Goal: Transaction & Acquisition: Purchase product/service

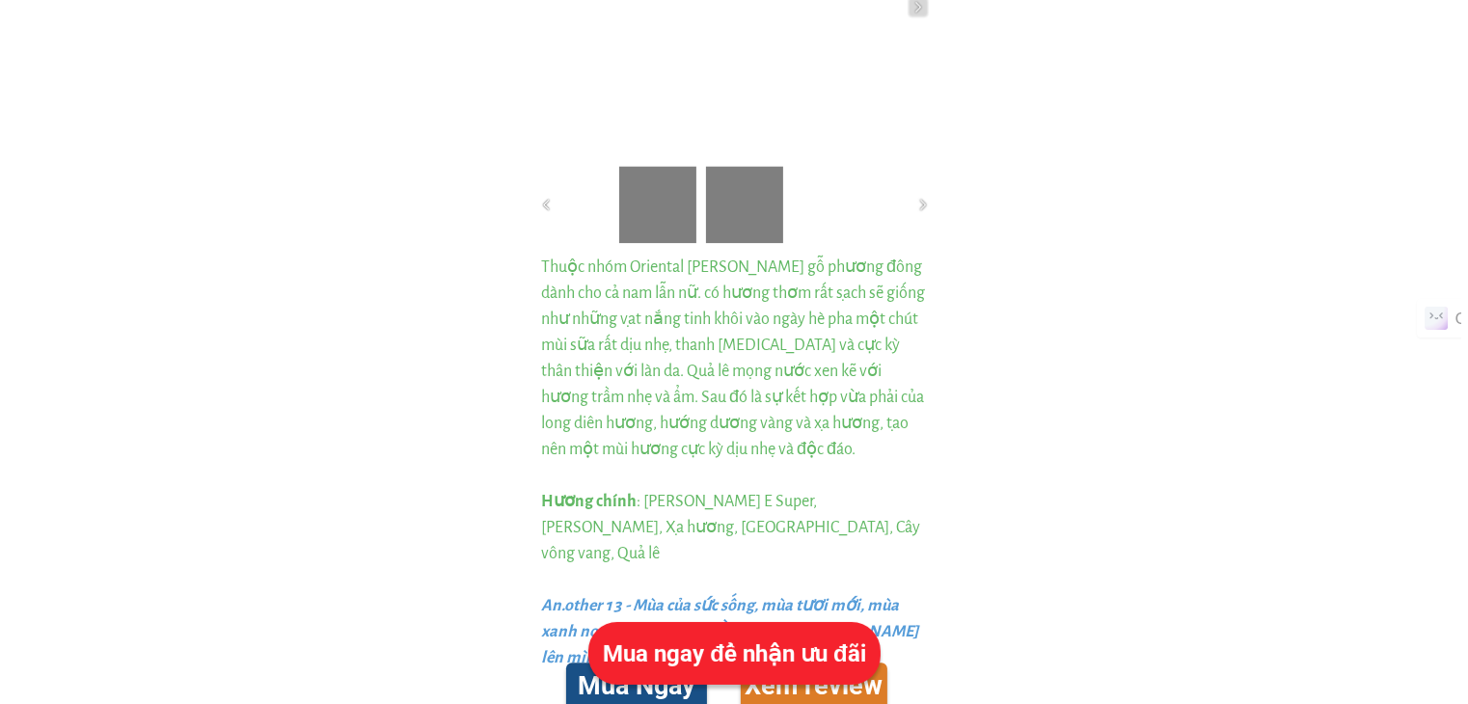
scroll to position [4920, 0]
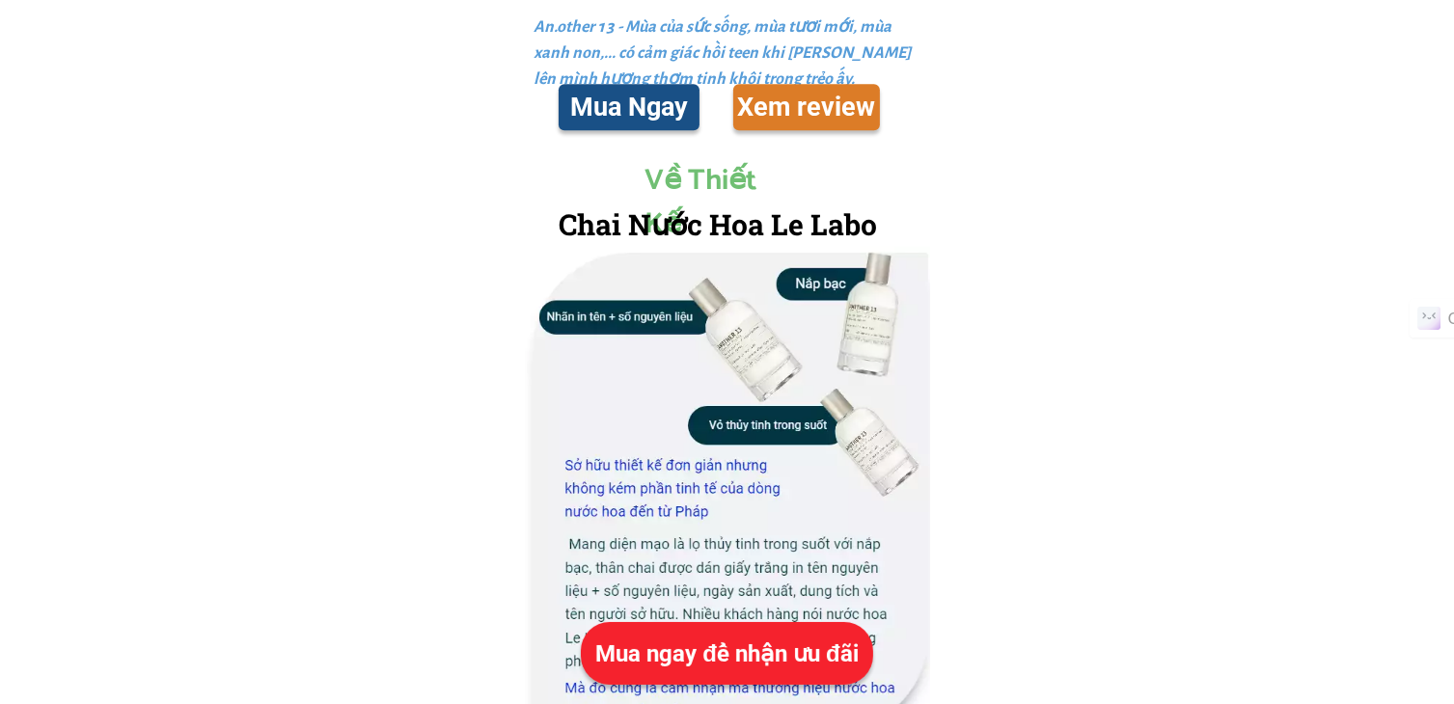
click at [725, 638] on div "Mua ngay để nhận ưu đãi" at bounding box center [727, 654] width 292 height 35
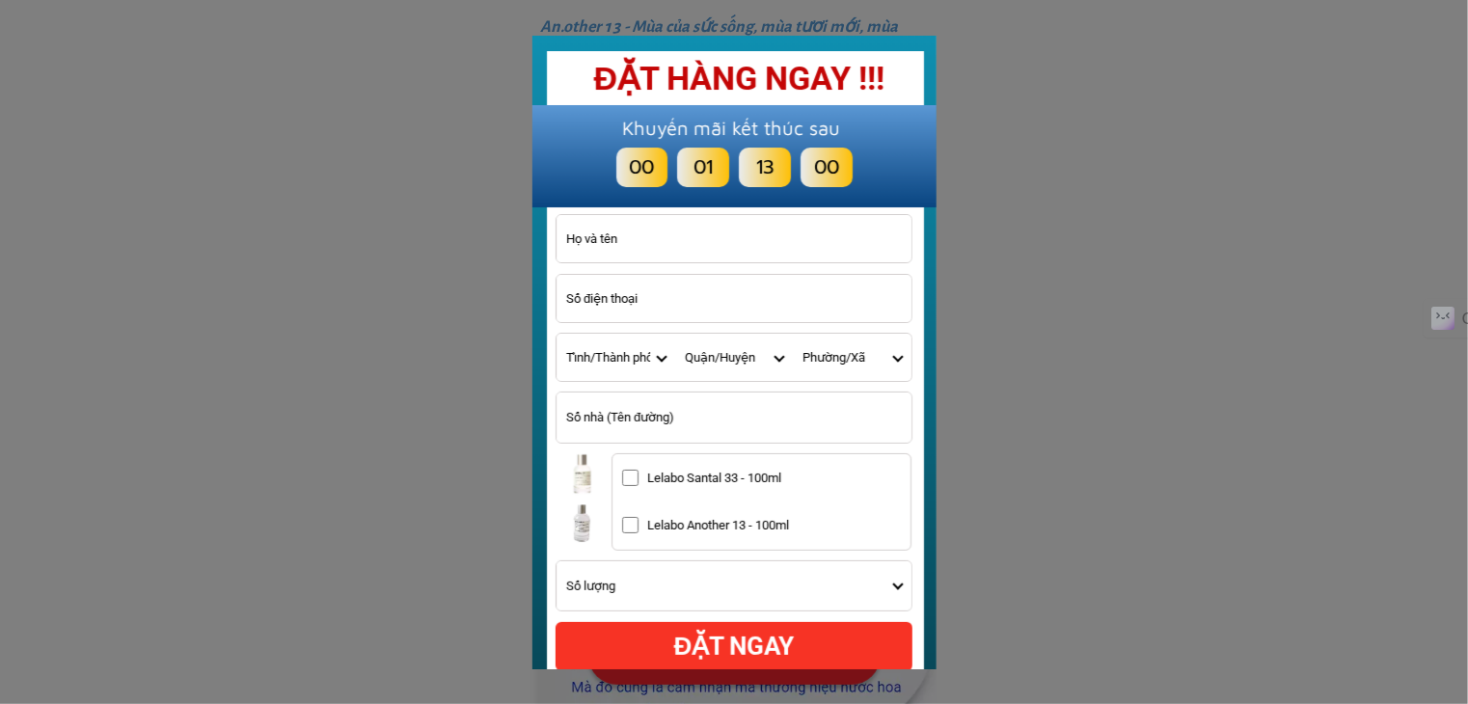
click at [631, 250] on input "Input last_name" at bounding box center [734, 238] width 355 height 47
click at [619, 232] on input "Input last_name" at bounding box center [734, 238] width 355 height 47
type input "FDFSD"
click at [630, 306] on input "Input phone_number" at bounding box center [734, 298] width 355 height 47
type input "0966765234"
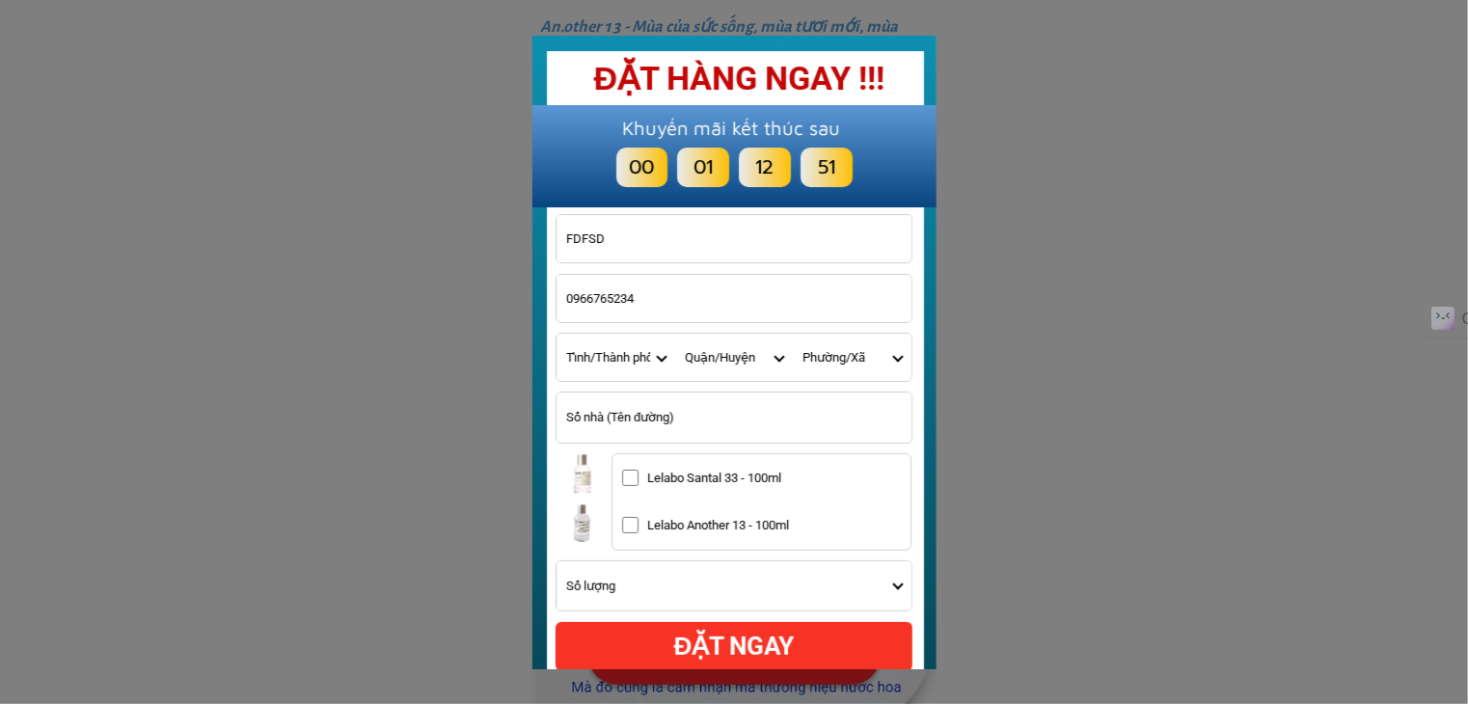
click at [631, 361] on select "Tỉnh/[GEOGRAPHIC_DATA] [GEOGRAPHIC_DATA] [GEOGRAPHIC_DATA] [GEOGRAPHIC_DATA]-[G…" at bounding box center [616, 357] width 119 height 47
select select "823"
click at [557, 334] on select "Tỉnh/[GEOGRAPHIC_DATA] [GEOGRAPHIC_DATA] [GEOGRAPHIC_DATA] [GEOGRAPHIC_DATA]-[G…" at bounding box center [616, 357] width 119 height 47
click at [647, 424] on input "Input address" at bounding box center [734, 418] width 355 height 50
type input "375 ngọc mai"
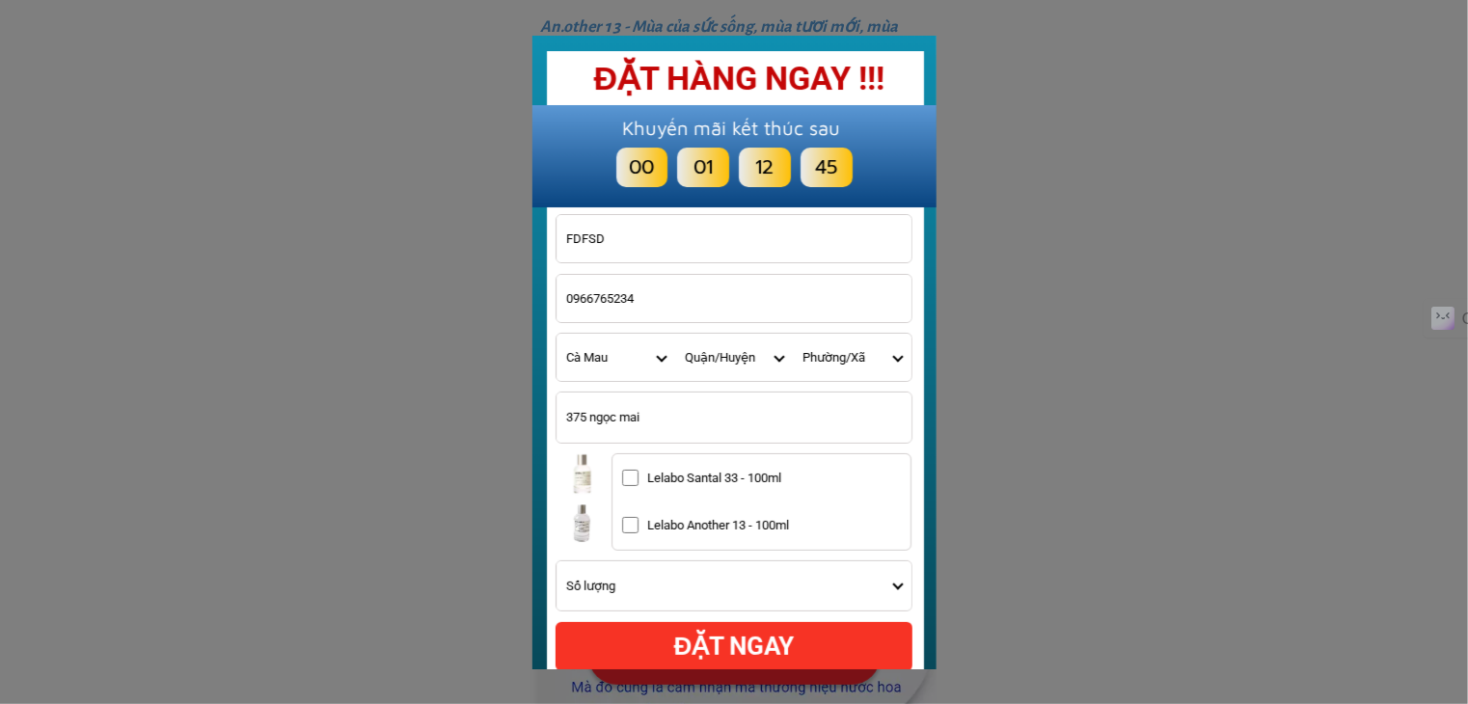
click at [635, 478] on input "Lelabo Santal 33 - 100ml" at bounding box center [630, 478] width 16 height 16
click at [678, 657] on div "ĐẶT NGAY" at bounding box center [734, 647] width 357 height 38
checkbox input "true"
checkbox input "false"
click at [786, 639] on div "ĐẶT NGAY" at bounding box center [734, 647] width 357 height 38
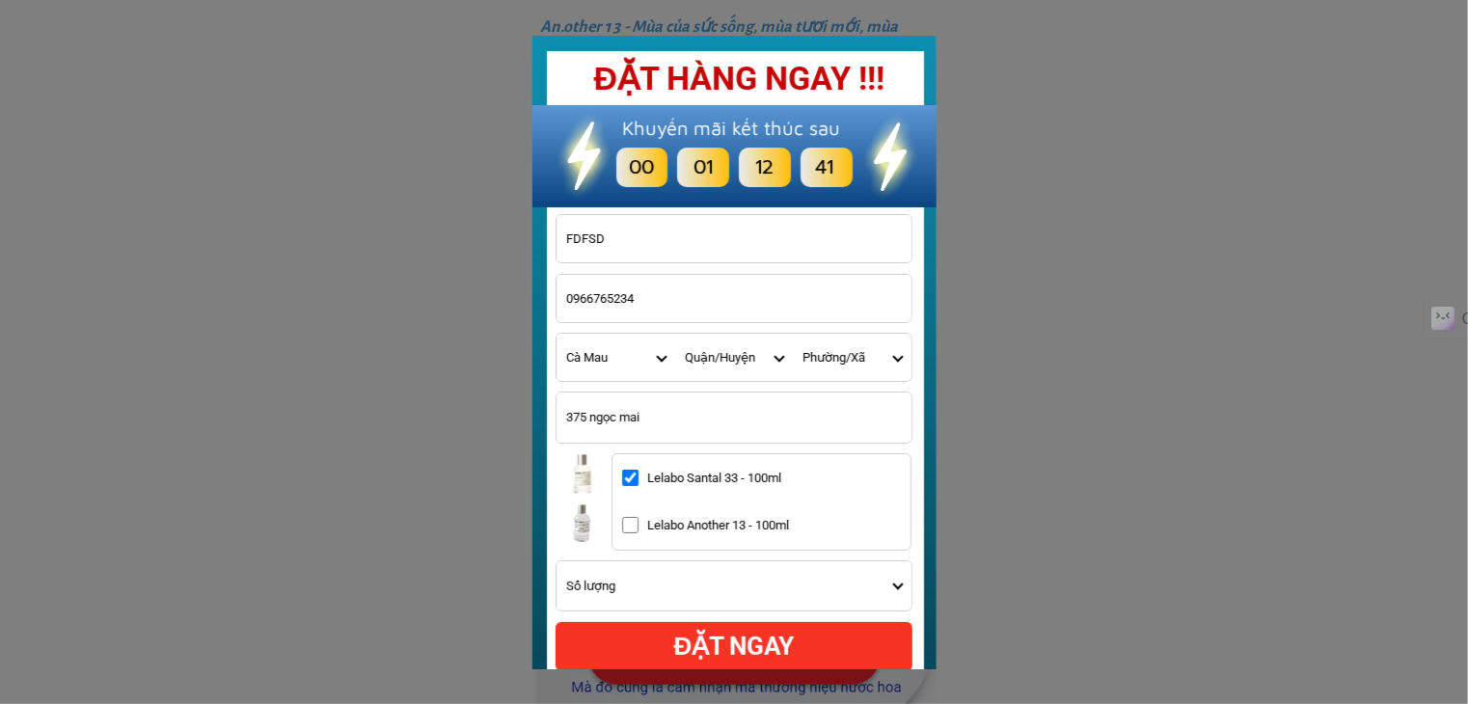
checkbox input "true"
checkbox input "false"
click at [735, 356] on select "Quận/Huyện Huyện Cái Nước Huyện Đầm Dơi Huyện [GEOGRAPHIC_DATA] [GEOGRAPHIC_DAT…" at bounding box center [734, 357] width 119 height 47
select select "82311"
click at [675, 334] on select "Quận/Huyện Huyện Cái Nước Huyện Đầm Dơi Huyện [GEOGRAPHIC_DATA] [GEOGRAPHIC_DAT…" at bounding box center [734, 357] width 119 height 47
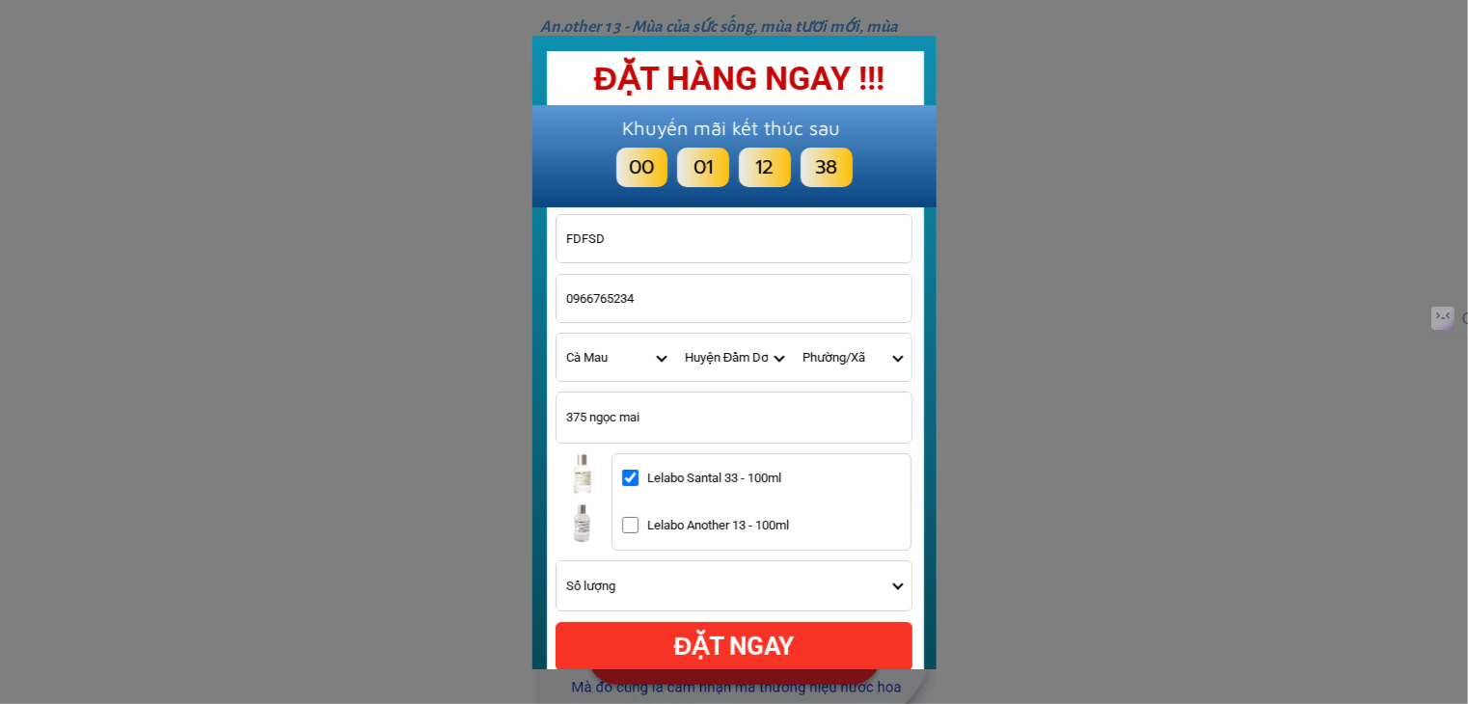
click at [829, 356] on select "Phường/Xã [GEOGRAPHIC_DATA] Đầm Dơi Xã [GEOGRAPHIC_DATA] Xã [GEOGRAPHIC_DATA] […" at bounding box center [852, 357] width 119 height 47
select select "8231107"
click at [793, 334] on select "Phường/Xã [GEOGRAPHIC_DATA] Đầm Dơi Xã [GEOGRAPHIC_DATA] Xã [GEOGRAPHIC_DATA] […" at bounding box center [852, 357] width 119 height 47
click at [722, 645] on div "ĐẶT NGAY" at bounding box center [734, 647] width 357 height 38
checkbox input "true"
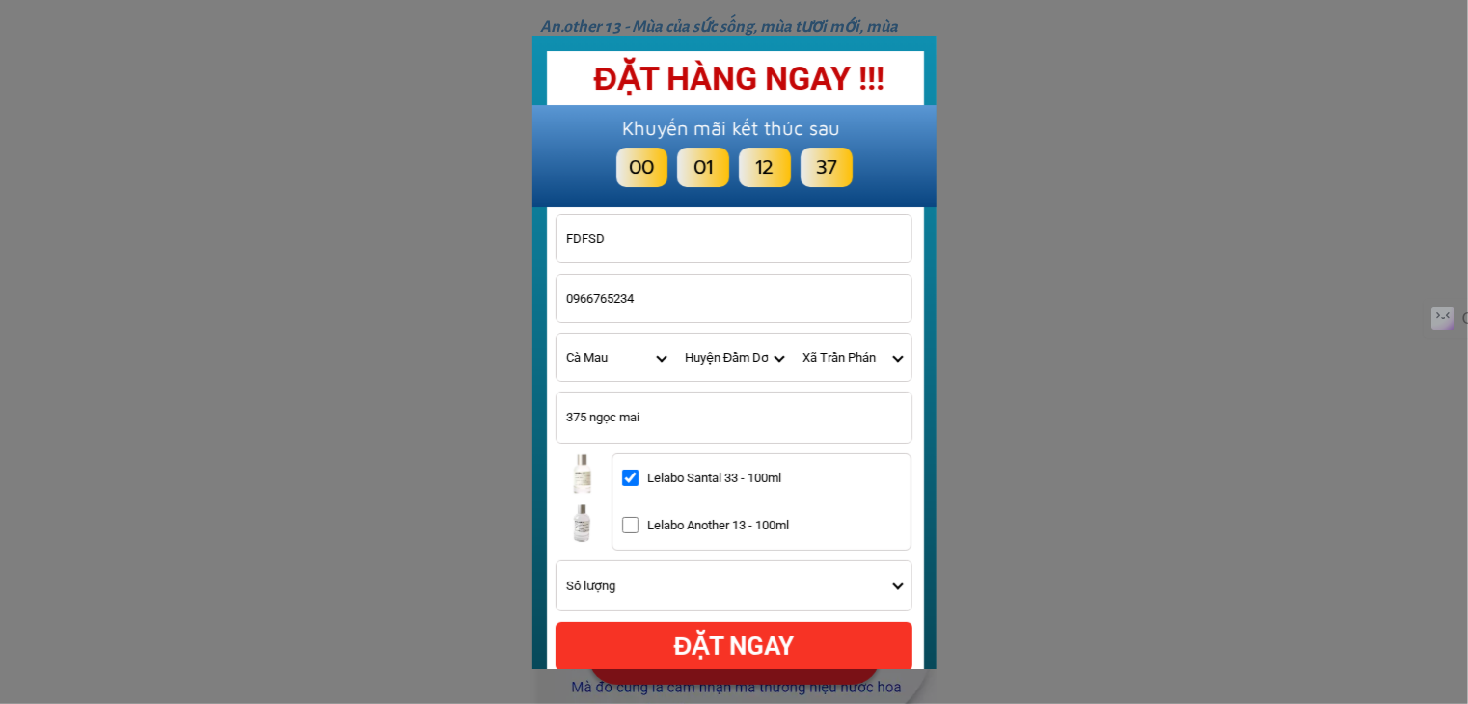
checkbox input "false"
